Goal: Communication & Community: Connect with others

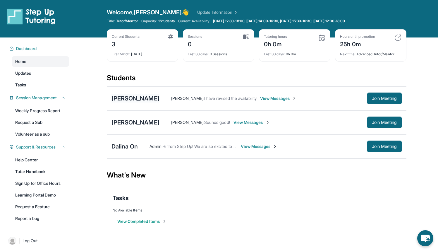
click at [139, 99] on div "[PERSON_NAME]" at bounding box center [136, 98] width 48 height 8
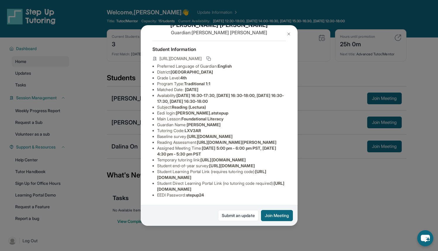
scroll to position [90, 0]
click at [289, 33] on img at bounding box center [289, 34] width 5 height 5
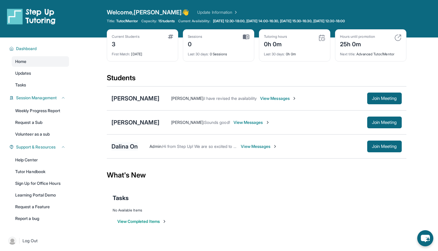
click at [133, 144] on div "Dalina On" at bounding box center [125, 146] width 27 height 8
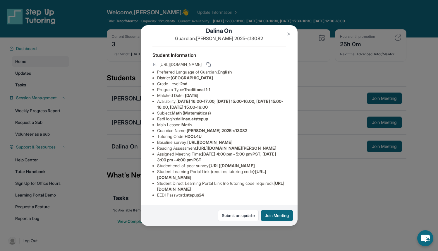
scroll to position [72, 0]
click at [287, 34] on img at bounding box center [289, 34] width 5 height 5
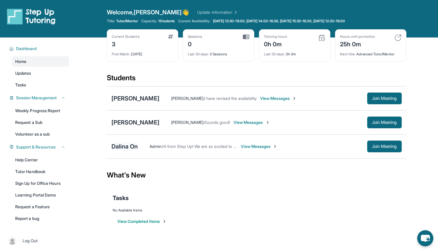
click at [134, 145] on div "Dalina On" at bounding box center [125, 146] width 27 height 8
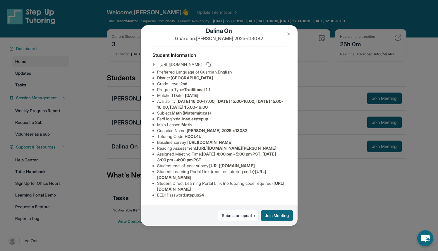
scroll to position [29, 0]
click at [287, 32] on img at bounding box center [289, 34] width 5 height 5
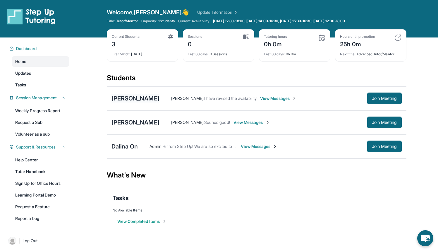
click at [131, 96] on div "[PERSON_NAME]" at bounding box center [136, 98] width 48 height 8
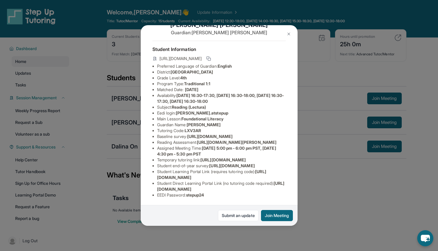
scroll to position [0, 0]
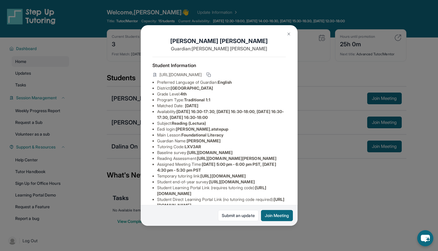
click at [203, 102] on span "Traditional 1:1" at bounding box center [197, 99] width 26 height 5
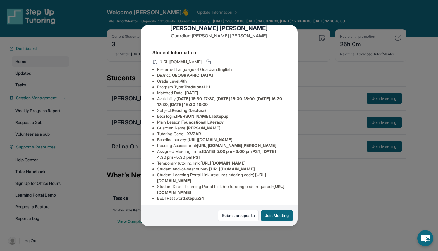
scroll to position [15, 0]
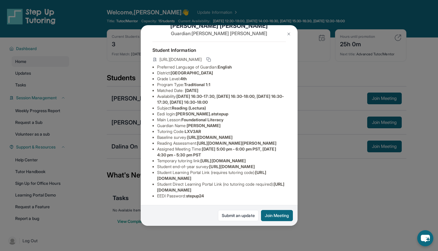
click at [184, 122] on span "Foundational Literacy" at bounding box center [202, 119] width 42 height 5
drag, startPoint x: 189, startPoint y: 129, endPoint x: 218, endPoint y: 130, distance: 29.0
click at [218, 128] on li "Guardian Name : [PERSON_NAME]" at bounding box center [221, 126] width 129 height 6
click at [204, 140] on li "Baseline survey : [URL][DOMAIN_NAME]" at bounding box center [221, 137] width 129 height 6
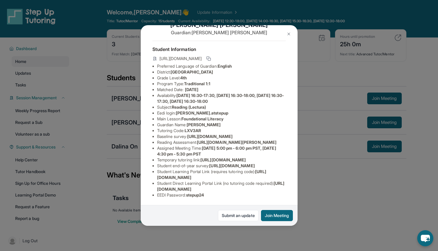
scroll to position [25, 0]
click at [211, 58] on rect at bounding box center [209, 59] width 3 height 3
click at [193, 128] on span "LXV3AR" at bounding box center [193, 130] width 16 height 5
copy span "LXV3AR"
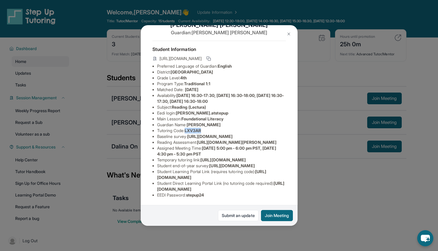
copy span "LXV3AR"
click at [287, 35] on img at bounding box center [289, 34] width 5 height 5
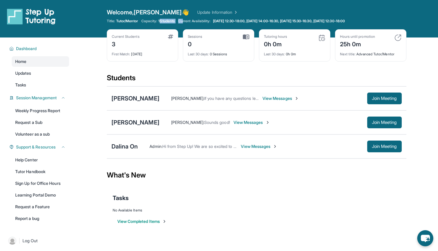
drag, startPoint x: 162, startPoint y: 21, endPoint x: 186, endPoint y: 20, distance: 24.0
click at [187, 20] on div "Title: Tutor/Mentor Capacity: 1 Students Current Availability: Monday 12:30-18:…" at bounding box center [257, 21] width 300 height 5
click at [186, 20] on span "Current Availability:" at bounding box center [194, 21] width 32 height 5
click at [373, 103] on button "Join Meeting" at bounding box center [384, 98] width 35 height 12
click at [270, 98] on span "View Messages" at bounding box center [281, 98] width 37 height 6
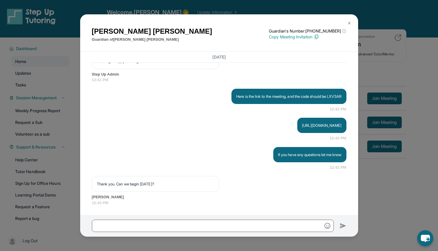
scroll to position [608, 0]
click at [347, 23] on img at bounding box center [349, 23] width 5 height 5
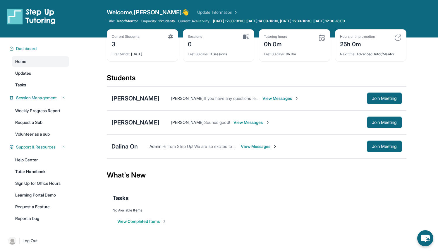
click at [256, 123] on span "View Messages" at bounding box center [252, 122] width 37 height 6
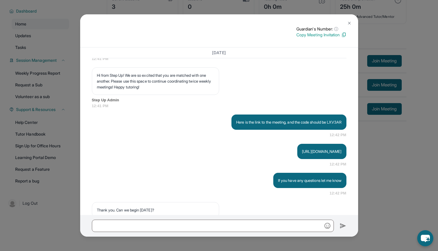
scroll to position [586, 0]
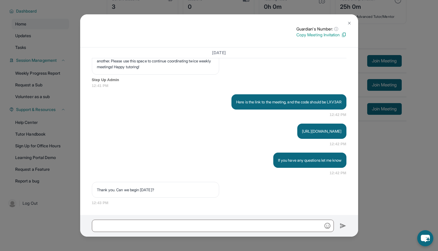
click at [347, 23] on img at bounding box center [349, 23] width 5 height 5
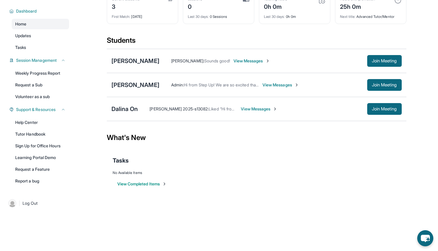
click at [234, 62] on span "View Messages" at bounding box center [252, 61] width 37 height 6
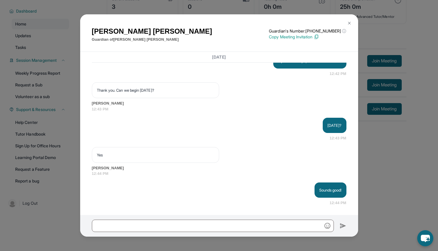
scroll to position [702, 0]
click at [348, 24] on img at bounding box center [349, 23] width 5 height 5
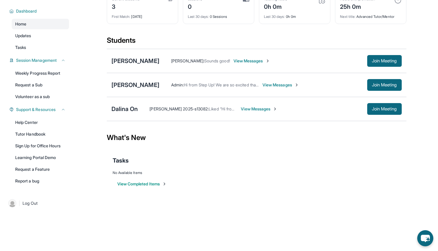
click at [251, 109] on span "View Messages" at bounding box center [259, 109] width 37 height 6
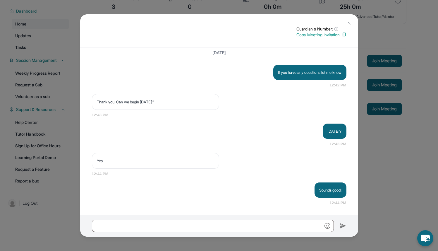
scroll to position [659, 0]
click at [350, 22] on img at bounding box center [349, 23] width 5 height 5
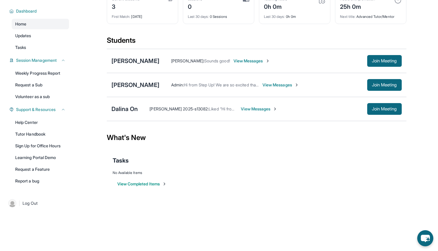
click at [275, 85] on span "View Messages" at bounding box center [281, 85] width 37 height 6
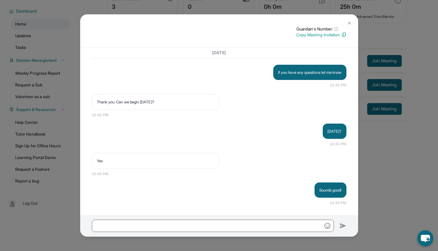
scroll to position [674, 0]
click at [348, 21] on img at bounding box center [349, 23] width 5 height 5
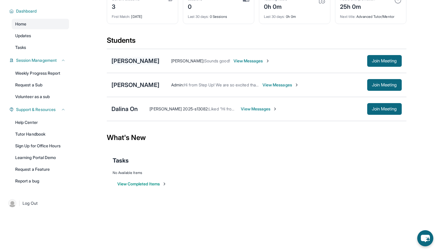
click at [131, 60] on div "[PERSON_NAME]" at bounding box center [136, 61] width 48 height 8
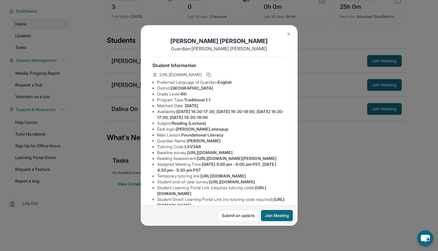
click at [290, 32] on img at bounding box center [289, 34] width 5 height 5
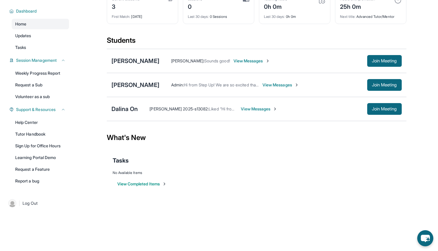
click at [236, 59] on span "View Messages" at bounding box center [252, 61] width 37 height 6
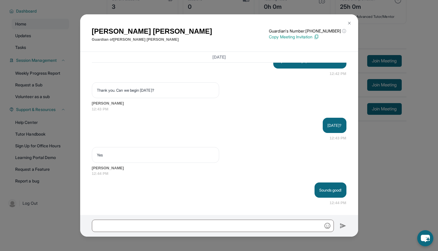
scroll to position [702, 0]
click at [351, 24] on img at bounding box center [349, 23] width 5 height 5
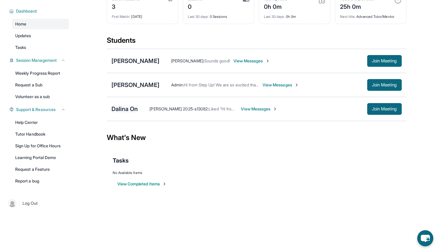
click at [126, 107] on div "Dalina On" at bounding box center [125, 109] width 27 height 8
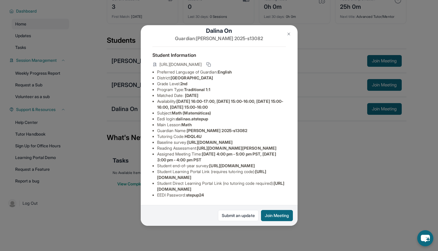
scroll to position [72, 0]
click at [289, 32] on img at bounding box center [289, 34] width 5 height 5
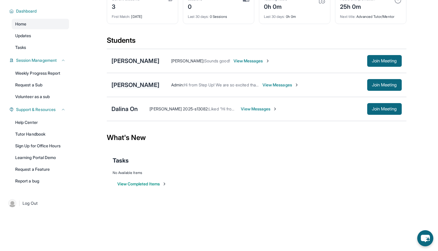
click at [132, 85] on div "[PERSON_NAME]" at bounding box center [136, 85] width 48 height 8
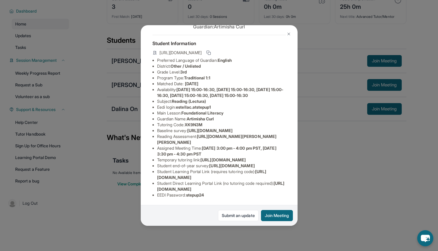
scroll to position [95, 0]
click at [290, 34] on img at bounding box center [289, 34] width 5 height 5
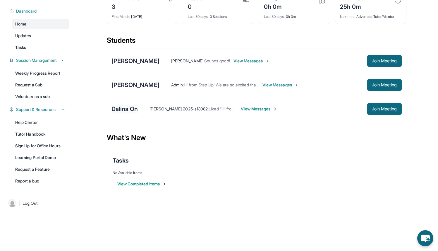
click at [134, 109] on div "Dalina On" at bounding box center [125, 109] width 27 height 8
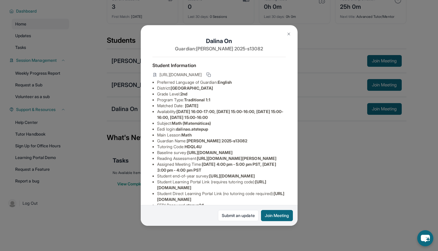
scroll to position [72, 0]
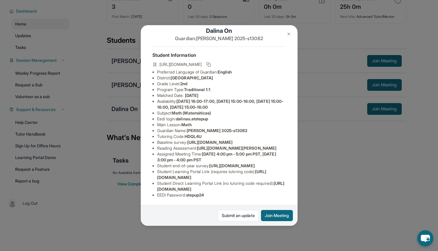
click at [289, 32] on img at bounding box center [289, 34] width 5 height 5
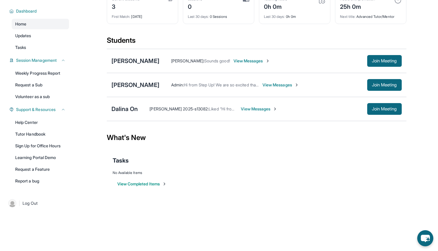
click at [155, 80] on div "Estella Curl-Brooks Admin : Hi from Step Up! We are so excited that you are mat…" at bounding box center [257, 85] width 300 height 24
click at [155, 83] on div "[PERSON_NAME]" at bounding box center [136, 85] width 48 height 8
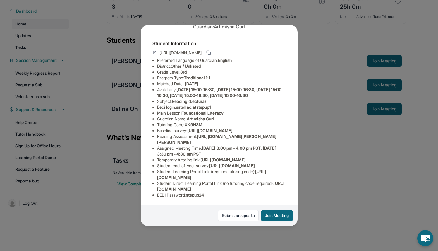
scroll to position [95, 0]
click at [287, 35] on img at bounding box center [289, 34] width 5 height 5
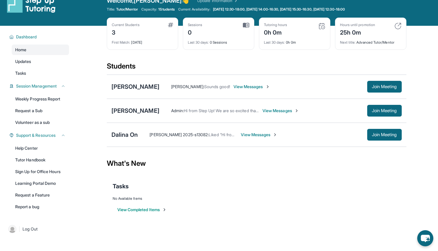
scroll to position [0, 0]
